Goal: Check status: Check status

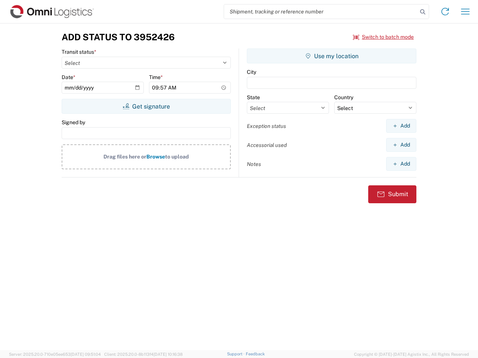
click at [321, 12] on input "search" at bounding box center [320, 11] width 193 height 14
click at [422, 12] on icon at bounding box center [422, 12] width 10 height 10
click at [445, 12] on icon at bounding box center [445, 12] width 12 height 12
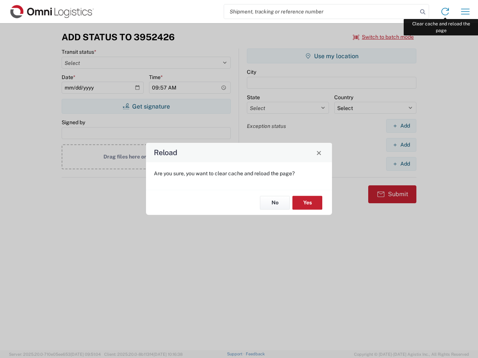
click at [465, 12] on div "Reload Are you sure, you want to clear cache and reload the page? No Yes" at bounding box center [239, 179] width 478 height 358
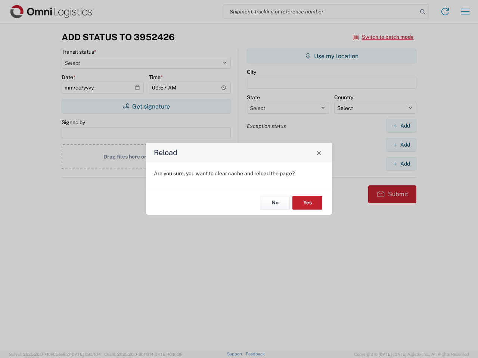
click at [383, 37] on div "Reload Are you sure, you want to clear cache and reload the page? No Yes" at bounding box center [239, 179] width 478 height 358
click at [146, 106] on div "Reload Are you sure, you want to clear cache and reload the page? No Yes" at bounding box center [239, 179] width 478 height 358
click at [331, 56] on div "Reload Are you sure, you want to clear cache and reload the page? No Yes" at bounding box center [239, 179] width 478 height 358
click at [401, 126] on div "Reload Are you sure, you want to clear cache and reload the page? No Yes" at bounding box center [239, 179] width 478 height 358
click at [401, 145] on div "Reload Are you sure, you want to clear cache and reload the page? No Yes" at bounding box center [239, 179] width 478 height 358
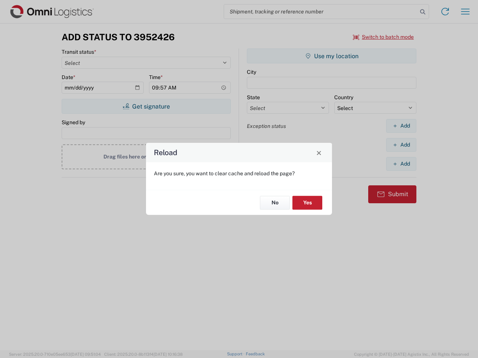
click at [401, 164] on div "Reload Are you sure, you want to clear cache and reload the page? No Yes" at bounding box center [239, 179] width 478 height 358
